Goal: Task Accomplishment & Management: Use online tool/utility

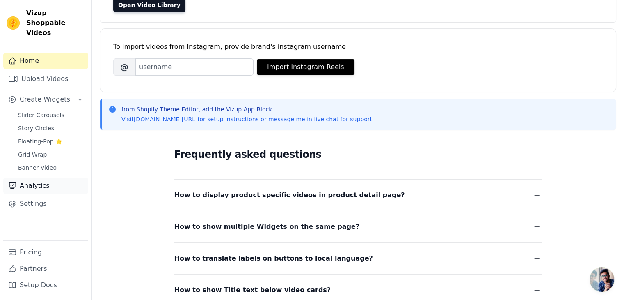
scroll to position [87, 0]
click at [58, 71] on link "Upload Videos" at bounding box center [45, 79] width 85 height 16
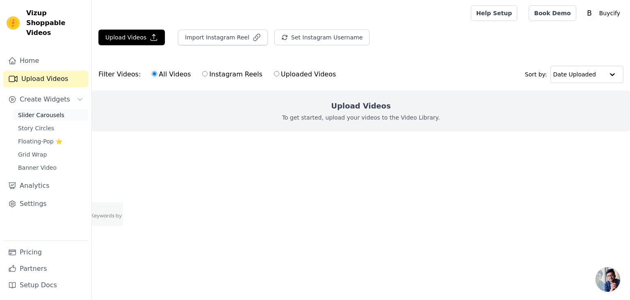
click at [54, 111] on span "Slider Carousels" at bounding box center [41, 115] width 46 height 8
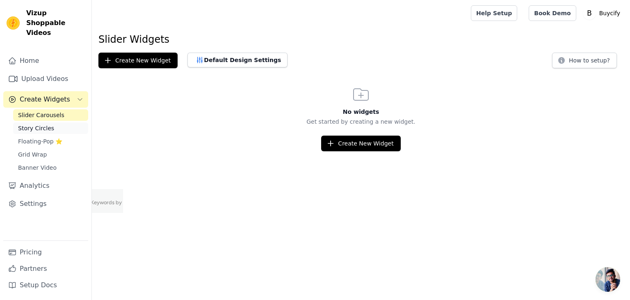
click at [43, 124] on span "Story Circles" at bounding box center [36, 128] width 36 height 8
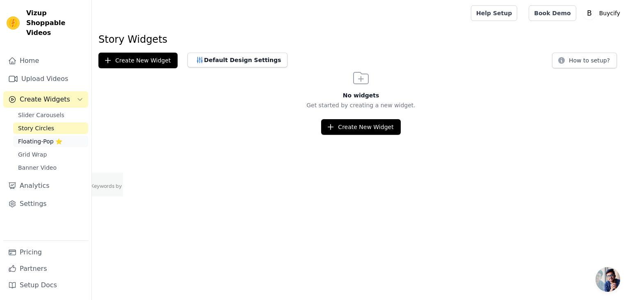
click at [45, 137] on span "Floating-Pop ⭐" at bounding box center [40, 141] width 44 height 8
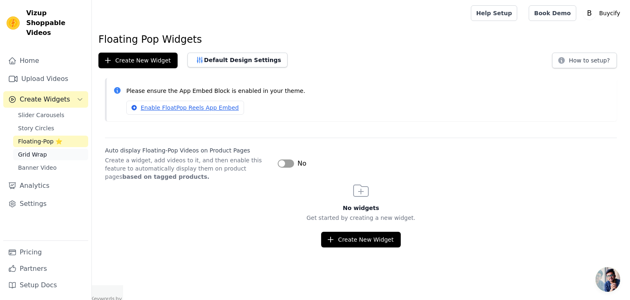
click at [39, 150] on span "Grid Wrap" at bounding box center [32, 154] width 29 height 8
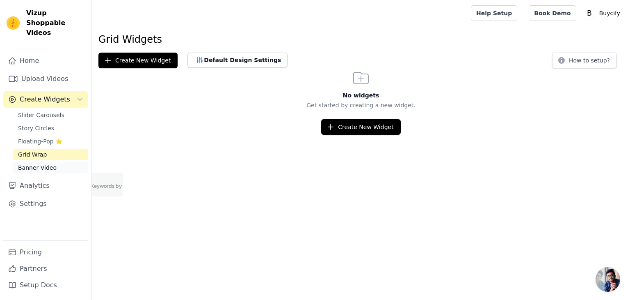
click at [39, 163] on span "Banner Video" at bounding box center [37, 167] width 39 height 8
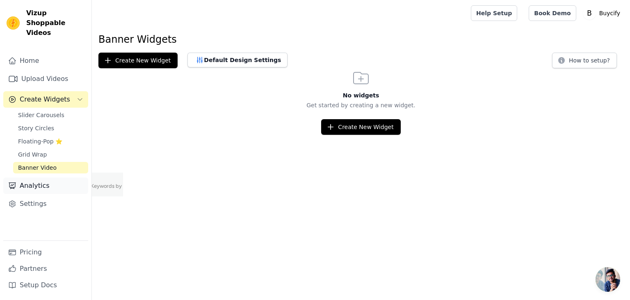
click at [39, 177] on link "Analytics" at bounding box center [45, 185] width 85 height 16
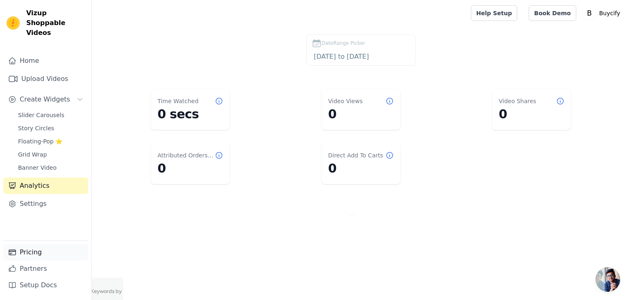
click at [32, 252] on link "Pricing" at bounding box center [45, 252] width 85 height 16
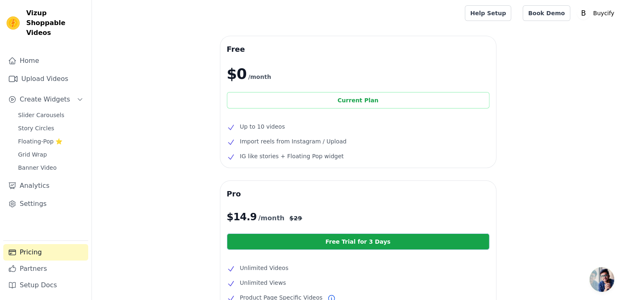
click at [361, 101] on div "Current Plan" at bounding box center [358, 100] width 263 height 16
click at [341, 100] on div "Current Plan" at bounding box center [358, 100] width 263 height 16
click at [27, 53] on link "Home" at bounding box center [45, 61] width 85 height 16
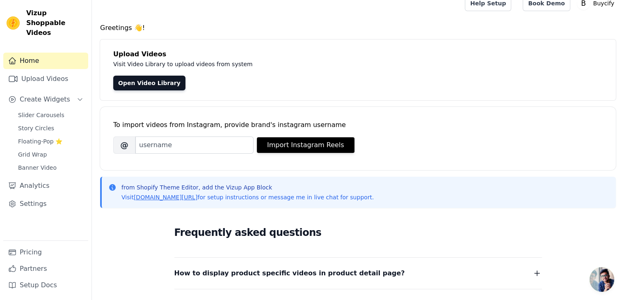
scroll to position [10, 0]
click at [167, 151] on input "Brand's Instagram Username" at bounding box center [194, 144] width 118 height 17
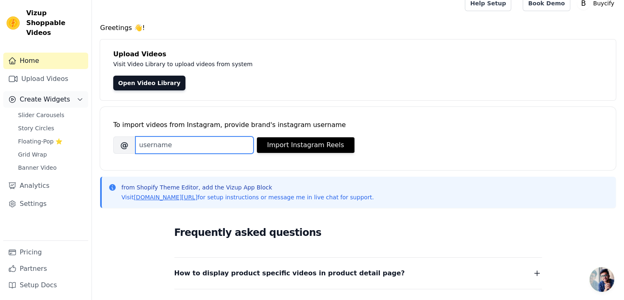
scroll to position [0, 0]
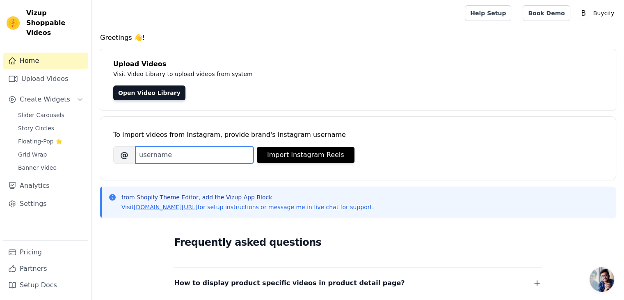
click at [147, 156] on input "Brand's Instagram Username" at bounding box center [194, 154] width 118 height 17
type input "@buycify"
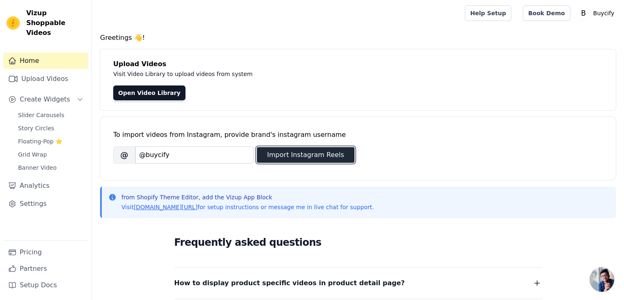
click at [286, 155] on button "Import Instagram Reels" at bounding box center [306, 155] width 98 height 16
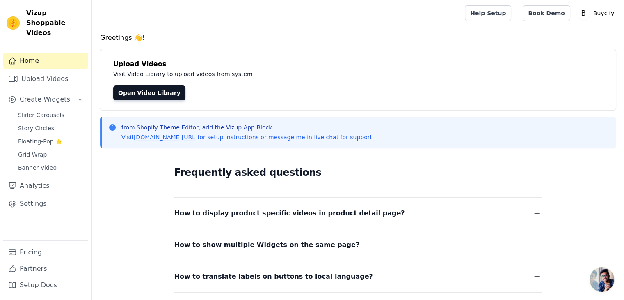
click at [535, 209] on icon "button" at bounding box center [537, 213] width 10 height 10
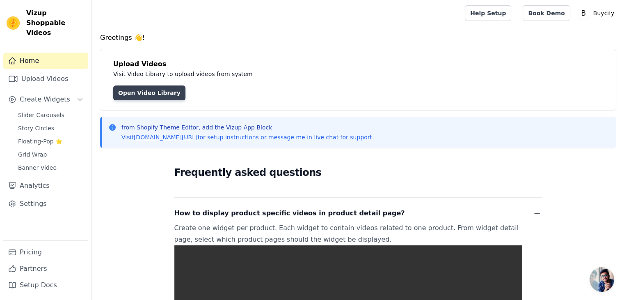
click at [163, 94] on link "Open Video Library" at bounding box center [149, 92] width 72 height 15
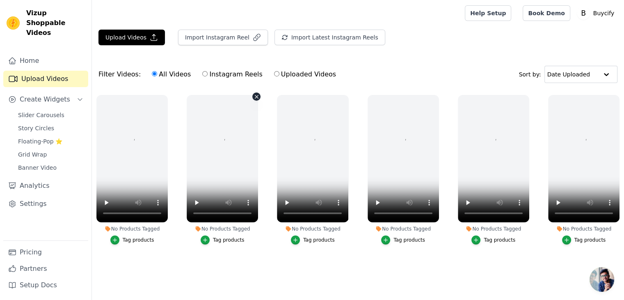
scroll to position [2, 0]
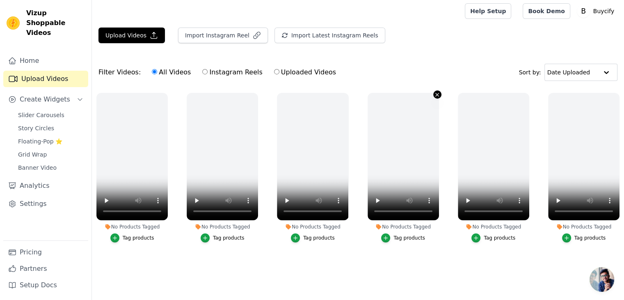
click at [438, 94] on icon "button" at bounding box center [437, 95] width 6 height 6
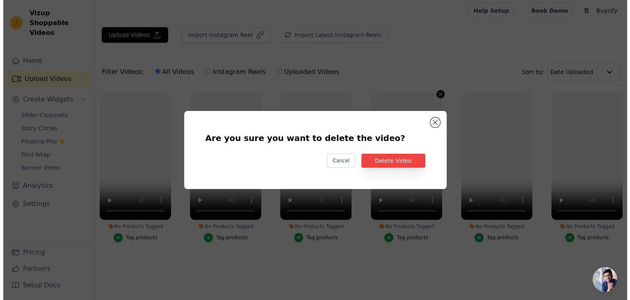
scroll to position [0, 0]
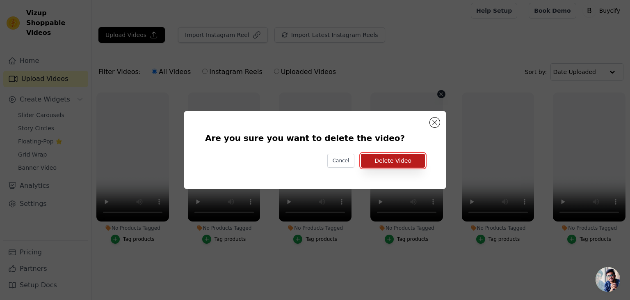
click at [387, 159] on button "Delete Video" at bounding box center [393, 161] width 64 height 14
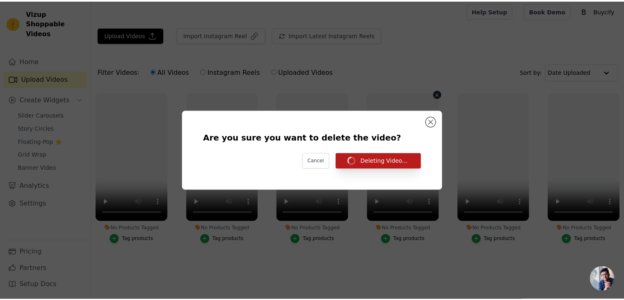
scroll to position [2, 0]
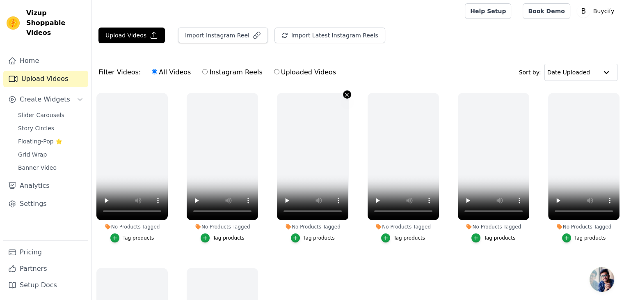
click at [344, 92] on icon "button" at bounding box center [347, 95] width 6 height 6
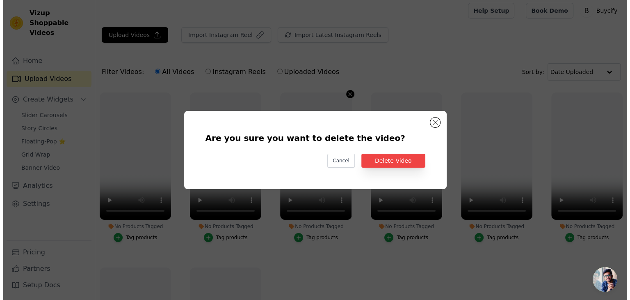
scroll to position [0, 0]
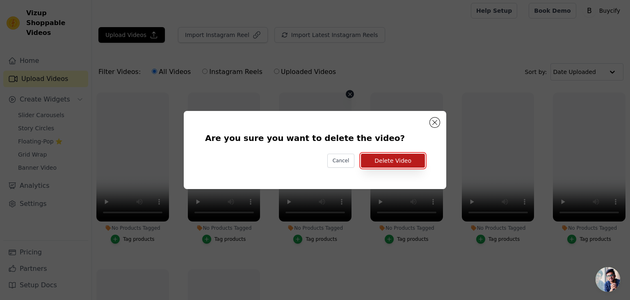
click at [390, 164] on button "Delete Video" at bounding box center [393, 161] width 64 height 14
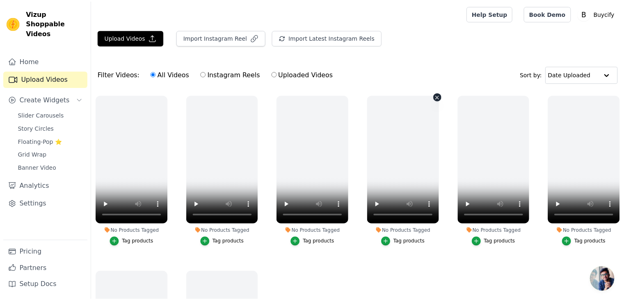
scroll to position [2, 0]
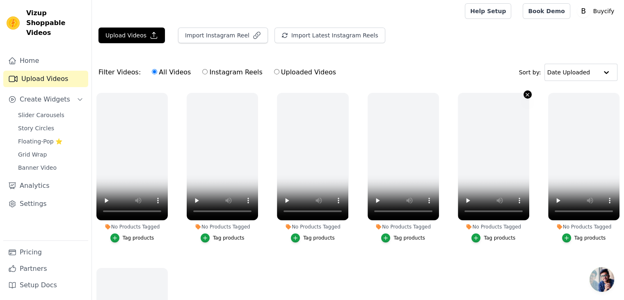
click at [525, 95] on icon "button" at bounding box center [528, 95] width 6 height 6
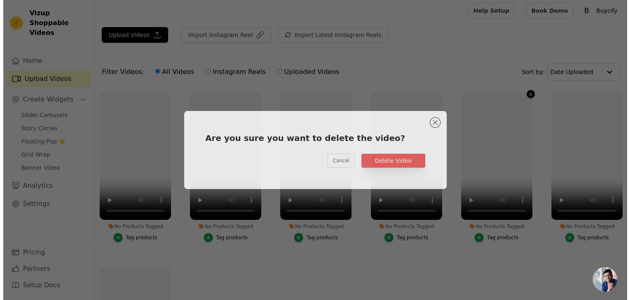
scroll to position [0, 0]
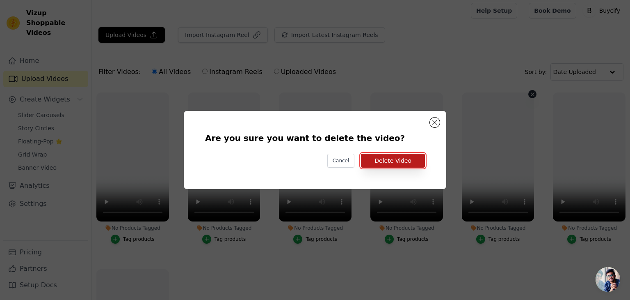
click at [407, 159] on button "Delete Video" at bounding box center [393, 161] width 64 height 14
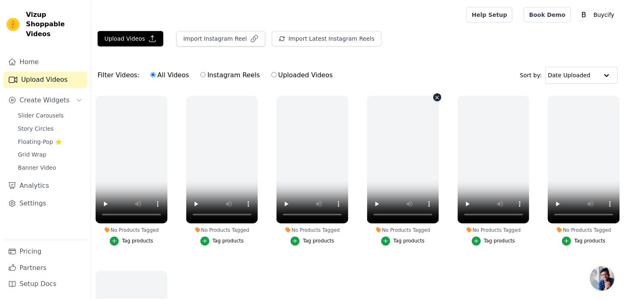
scroll to position [2, 0]
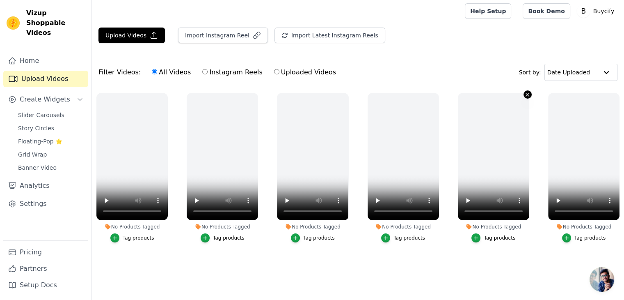
click at [530, 93] on icon "button" at bounding box center [528, 95] width 6 height 6
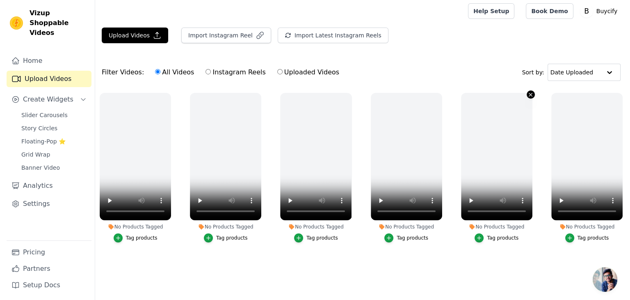
scroll to position [0, 0]
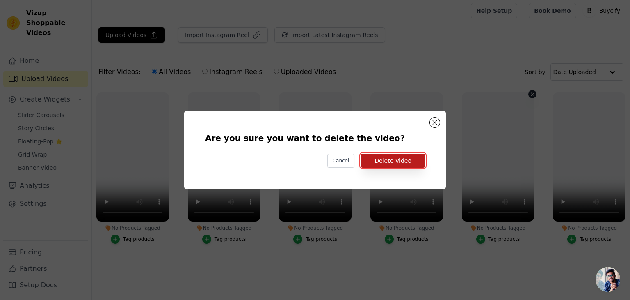
click at [425, 156] on button "Delete Video" at bounding box center [393, 161] width 64 height 14
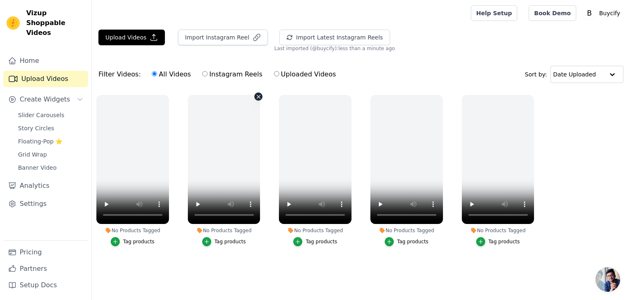
click at [258, 96] on icon "button" at bounding box center [258, 96] width 3 height 3
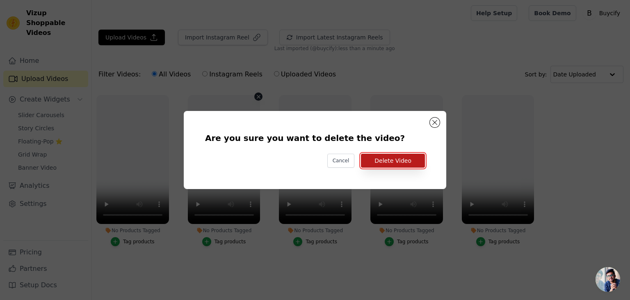
click at [378, 157] on button "Delete Video" at bounding box center [393, 161] width 64 height 14
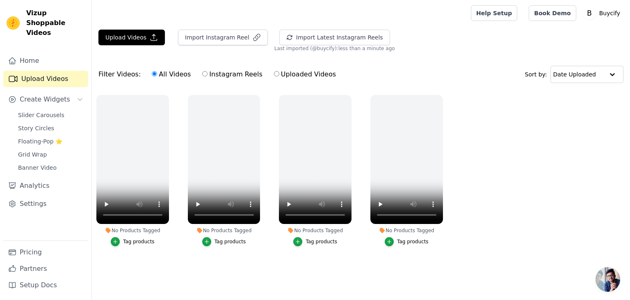
click at [281, 77] on label "Uploaded Videos" at bounding box center [305, 74] width 63 height 11
click at [280, 76] on input "Uploaded Videos" at bounding box center [276, 73] width 5 height 5
radio input "true"
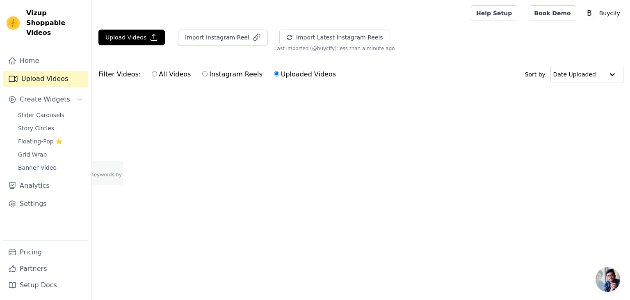
click at [244, 77] on label "Instagram Reels" at bounding box center [232, 74] width 61 height 11
click at [208, 76] on input "Instagram Reels" at bounding box center [204, 73] width 5 height 5
radio input "true"
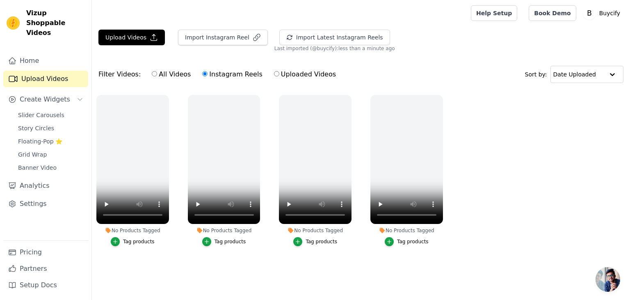
click at [172, 75] on label "All Videos" at bounding box center [171, 74] width 40 height 11
click at [157, 75] on input "All Videos" at bounding box center [154, 73] width 5 height 5
radio input "true"
